Goal: Find specific page/section: Find specific page/section

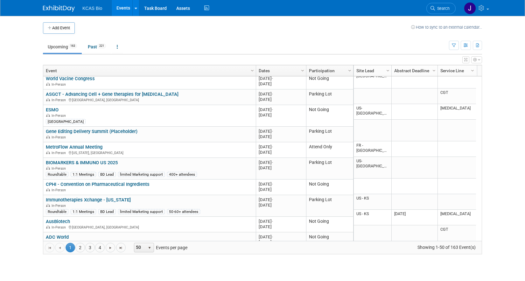
scroll to position [458, 0]
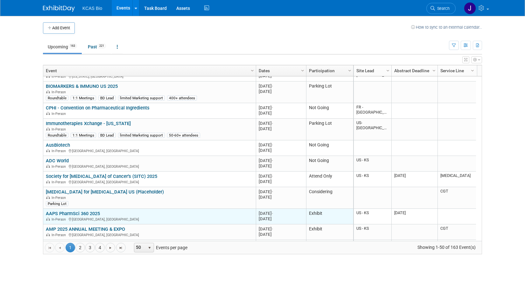
click at [95, 212] on link "AAPS PharmSci 360 2025" at bounding box center [73, 214] width 54 height 6
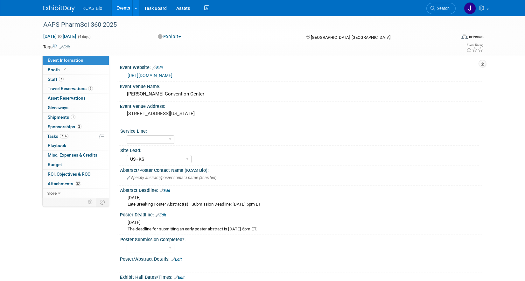
select select "US - KS"
click at [52, 77] on span "Staff 7" at bounding box center [56, 79] width 16 height 5
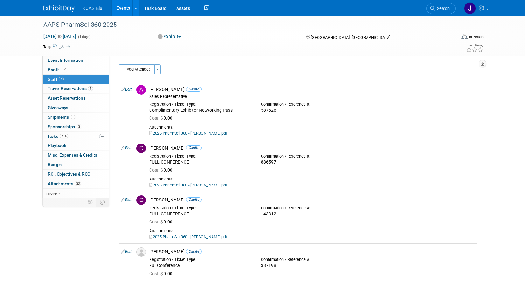
click at [122, 6] on link "Events" at bounding box center [123, 8] width 23 height 16
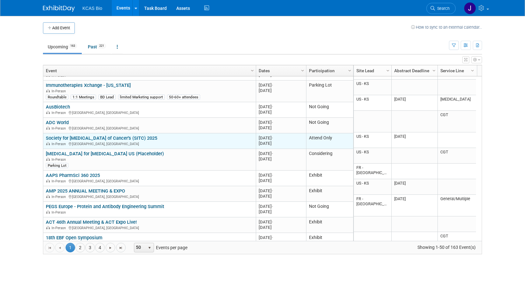
scroll to position [535, 0]
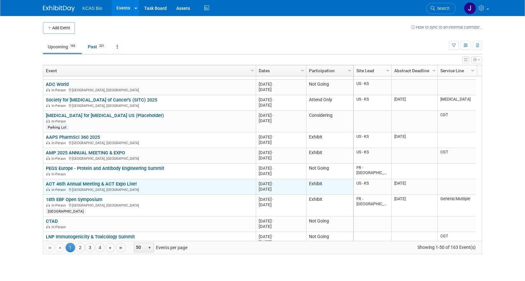
click at [79, 184] on link "ACT 46th Annual Meeting & ACT Expo Live!" at bounding box center [91, 184] width 91 height 6
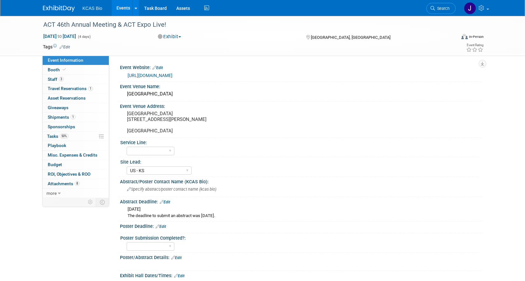
select select "US - KS"
click at [53, 78] on span "Staff 3" at bounding box center [56, 79] width 16 height 5
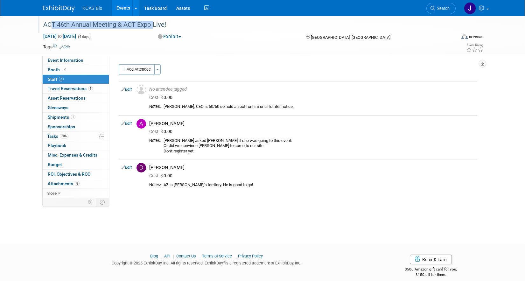
drag, startPoint x: 46, startPoint y: 24, endPoint x: 151, endPoint y: 24, distance: 105.3
click at [151, 24] on div "ACT 46th Annual Meeting & ACT Expo Live!" at bounding box center [243, 24] width 405 height 11
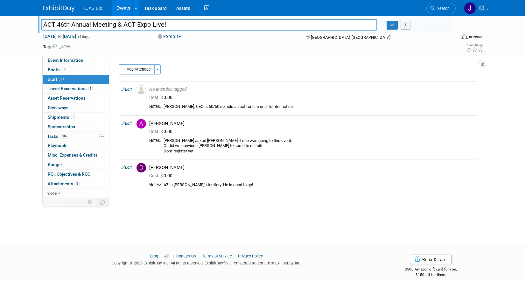
drag, startPoint x: 172, startPoint y: 23, endPoint x: 28, endPoint y: 23, distance: 143.8
click at [28, 23] on div "ACT 46th Annual Meeting & ACT Expo Live! ACT 46th Annual Meeting & ACT Expo Liv…" at bounding box center [262, 36] width 525 height 40
click at [405, 22] on button "X" at bounding box center [406, 25] width 10 height 9
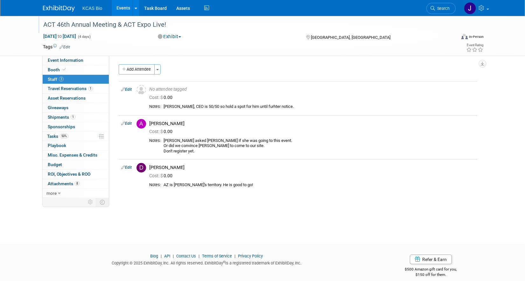
click at [120, 7] on link "Events" at bounding box center [123, 8] width 23 height 16
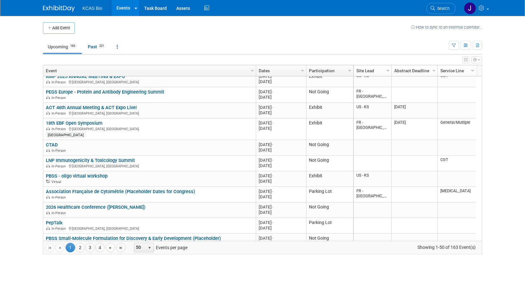
scroll to position [573, 0]
